Goal: Information Seeking & Learning: Learn about a topic

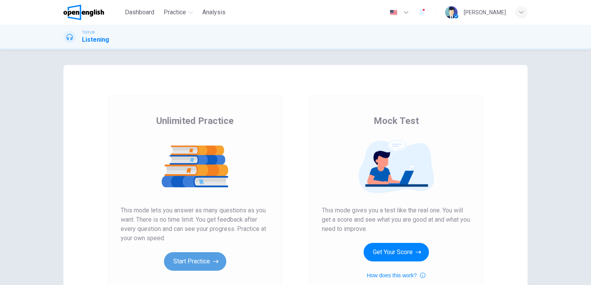
click at [188, 261] on button "Start Practice" at bounding box center [195, 262] width 62 height 19
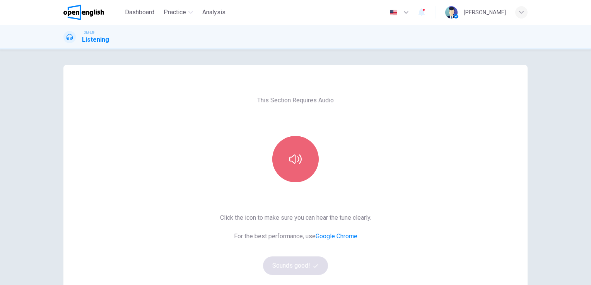
click at [289, 161] on icon "button" at bounding box center [295, 159] width 12 height 9
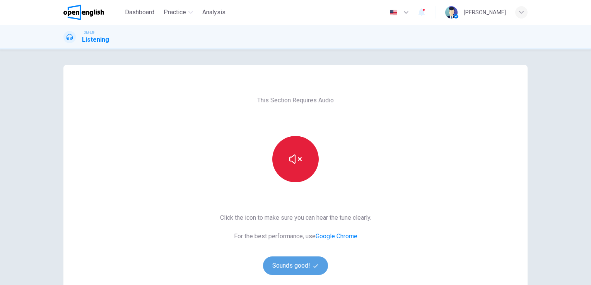
click at [295, 265] on button "Sounds good!" at bounding box center [295, 266] width 65 height 19
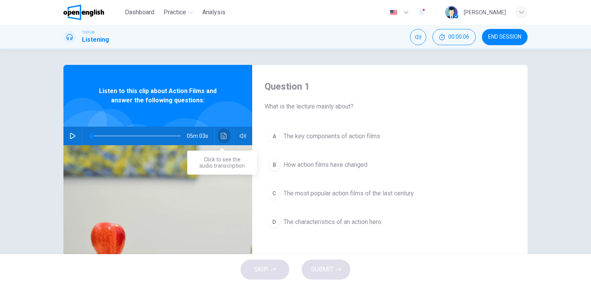
click at [221, 138] on icon "Click to see the audio transcription" at bounding box center [224, 136] width 6 height 6
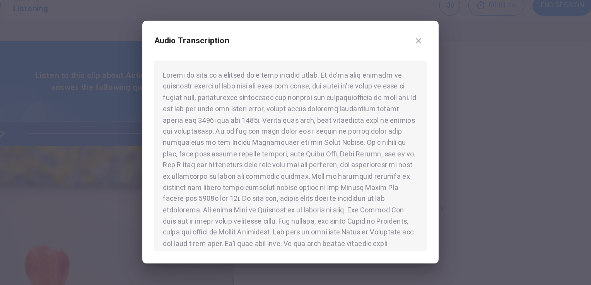
click at [70, 75] on div at bounding box center [295, 142] width 591 height 285
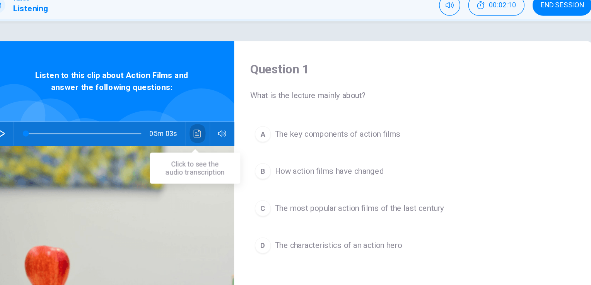
click at [222, 133] on icon "Click to see the audio transcription" at bounding box center [224, 136] width 6 height 6
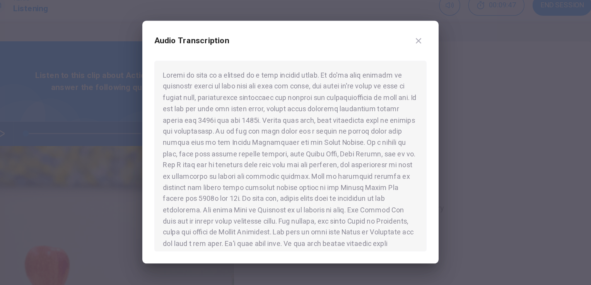
drag, startPoint x: 349, startPoint y: 199, endPoint x: 365, endPoint y: 199, distance: 15.5
click at [365, 199] on div at bounding box center [296, 153] width 210 height 147
click at [249, 226] on div at bounding box center [296, 153] width 210 height 147
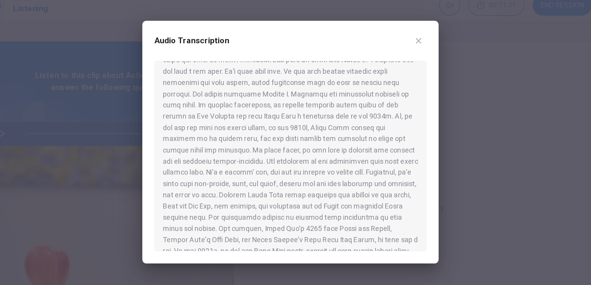
scroll to position [133, 0]
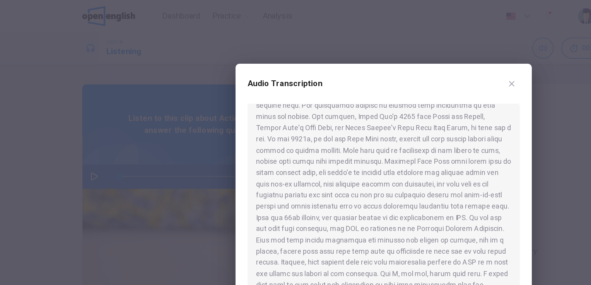
scroll to position [253, 0]
click at [360, 119] on div at bounding box center [296, 153] width 210 height 147
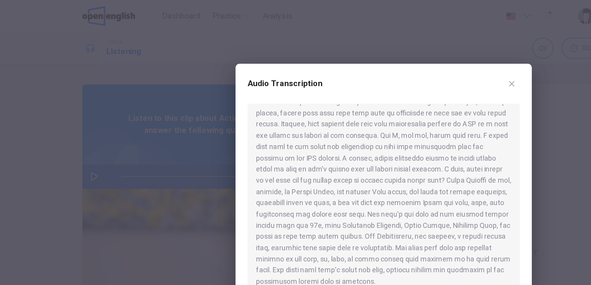
scroll to position [360, 0]
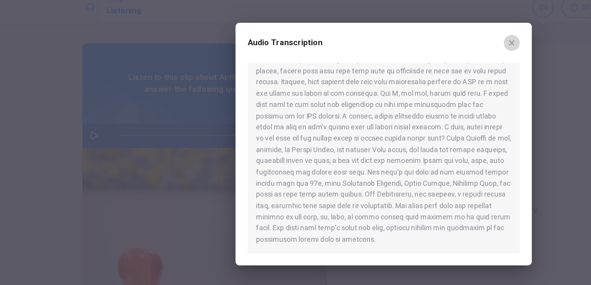
click at [394, 65] on icon "button" at bounding box center [394, 65] width 4 height 4
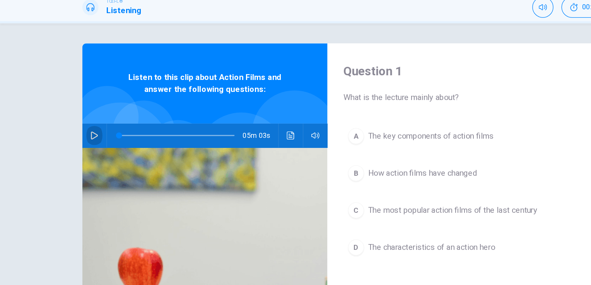
click at [70, 136] on icon "button" at bounding box center [73, 136] width 6 height 6
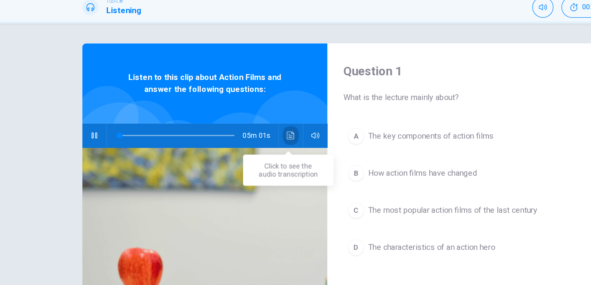
click at [222, 139] on icon "Click to see the audio transcription" at bounding box center [224, 136] width 6 height 6
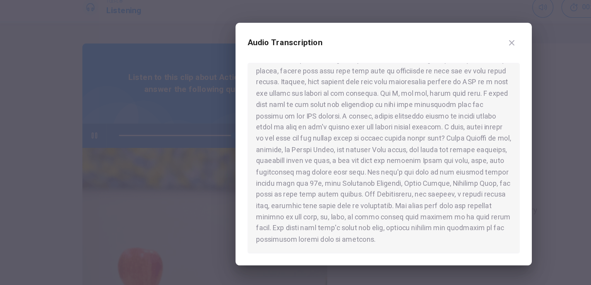
type input "*"
click at [394, 67] on icon "button" at bounding box center [394, 64] width 6 height 6
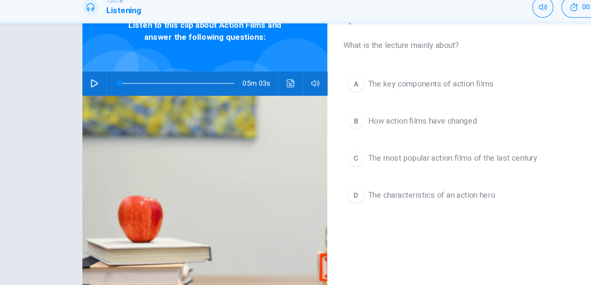
scroll to position [42, 0]
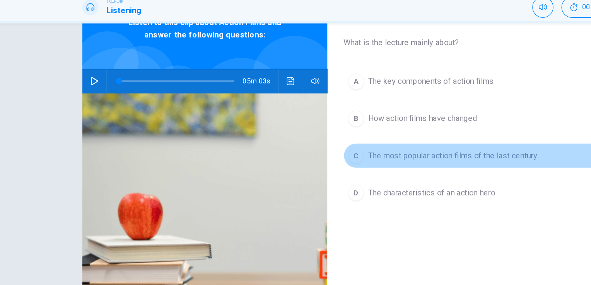
click at [325, 152] on span "The most popular action films of the last century" at bounding box center [348, 151] width 130 height 9
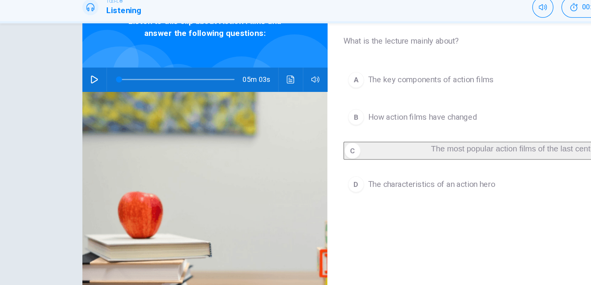
scroll to position [46, 0]
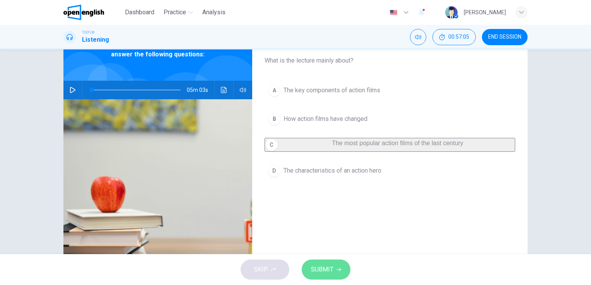
click at [322, 266] on span "SUBMIT" at bounding box center [322, 270] width 22 height 11
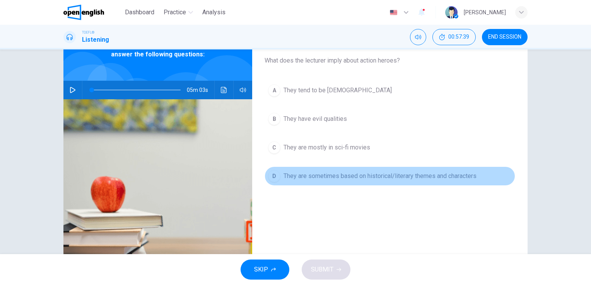
click at [309, 177] on span "They are sometimes based on historical/literary themes and characters" at bounding box center [379, 176] width 193 height 9
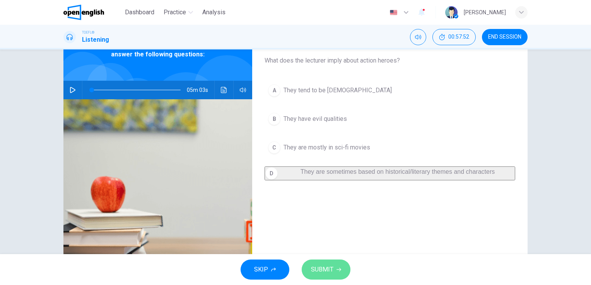
click at [331, 270] on span "SUBMIT" at bounding box center [322, 270] width 22 height 11
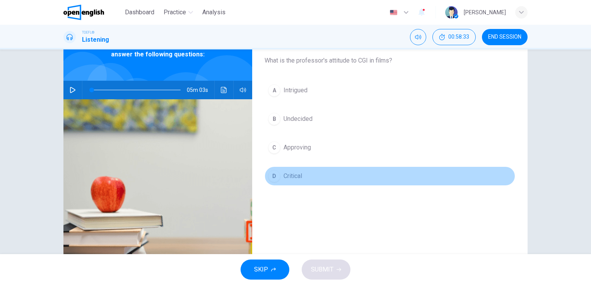
click at [286, 173] on span "Critical" at bounding box center [292, 176] width 19 height 9
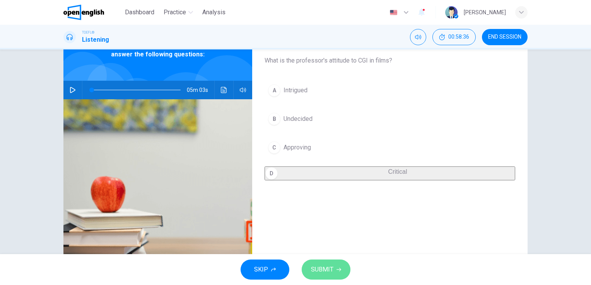
click at [331, 271] on span "SUBMIT" at bounding box center [322, 270] width 22 height 11
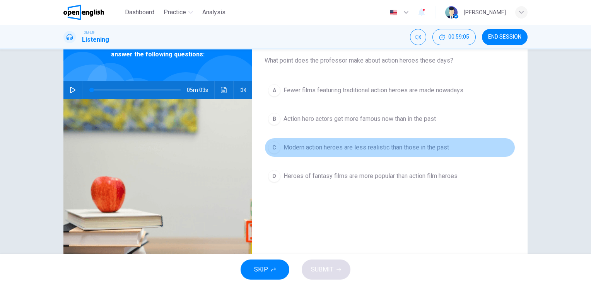
click at [375, 147] on span "Modern action heroes are less realistic than those in the past" at bounding box center [366, 147] width 166 height 9
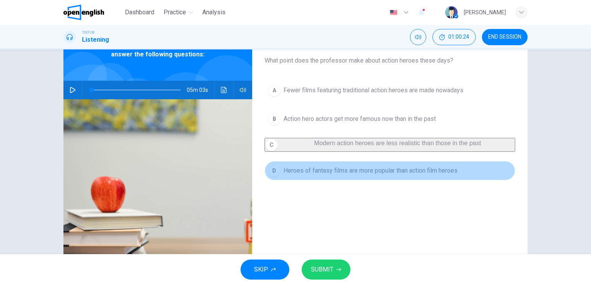
click at [368, 176] on span "Heroes of fantasy films are more popular than action film heroes" at bounding box center [370, 170] width 174 height 9
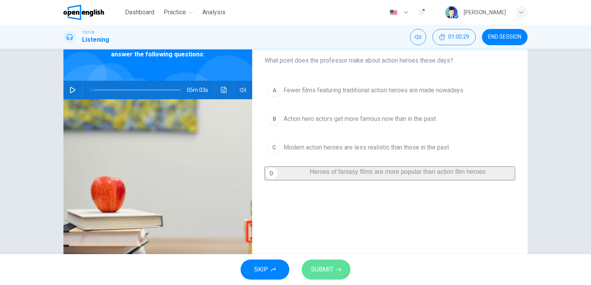
click at [329, 269] on span "SUBMIT" at bounding box center [322, 270] width 22 height 11
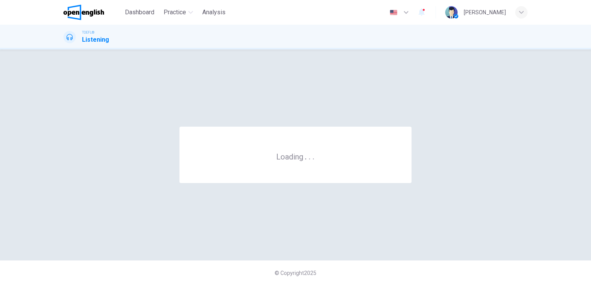
scroll to position [0, 0]
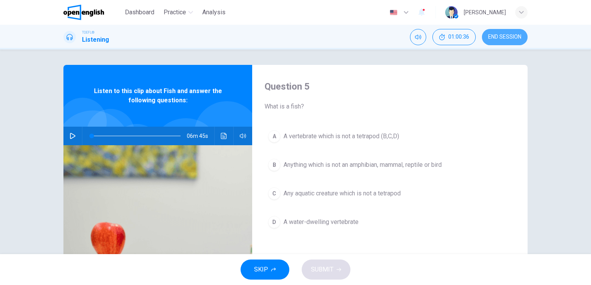
click at [510, 37] on span "END SESSION" at bounding box center [504, 37] width 33 height 6
